Goal: Task Accomplishment & Management: Complete application form

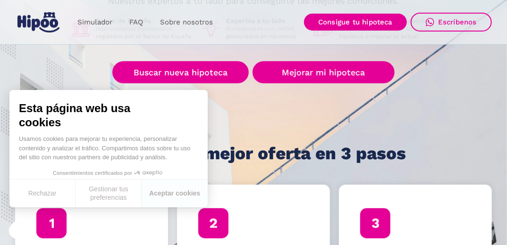
scroll to position [159, 0]
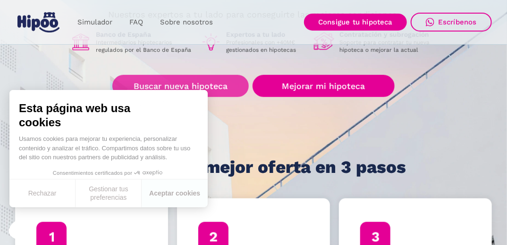
click at [207, 83] on link "Buscar nueva hipoteca" at bounding box center [180, 86] width 136 height 22
click at [209, 89] on link "Buscar nueva hipoteca" at bounding box center [180, 86] width 136 height 22
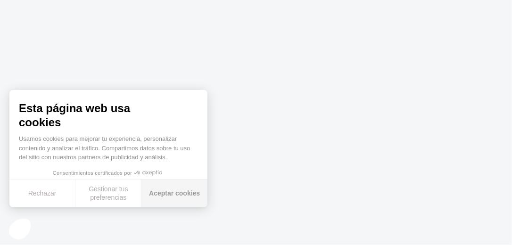
click at [173, 198] on button "Aceptar cookies" at bounding box center [175, 194] width 66 height 28
